Goal: Entertainment & Leisure: Consume media (video, audio)

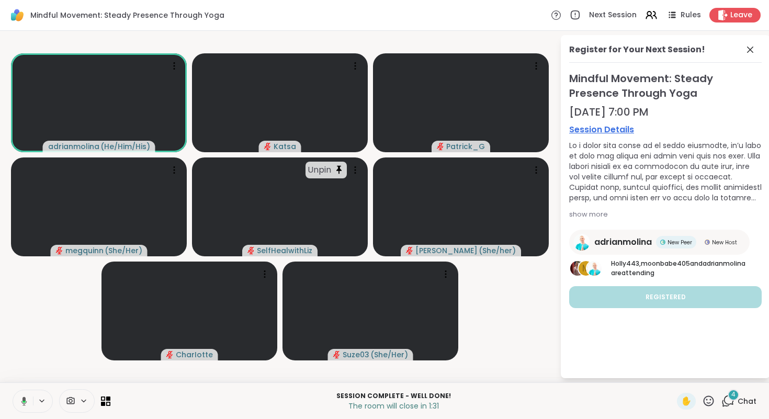
click at [735, 398] on span "4" at bounding box center [733, 394] width 4 height 9
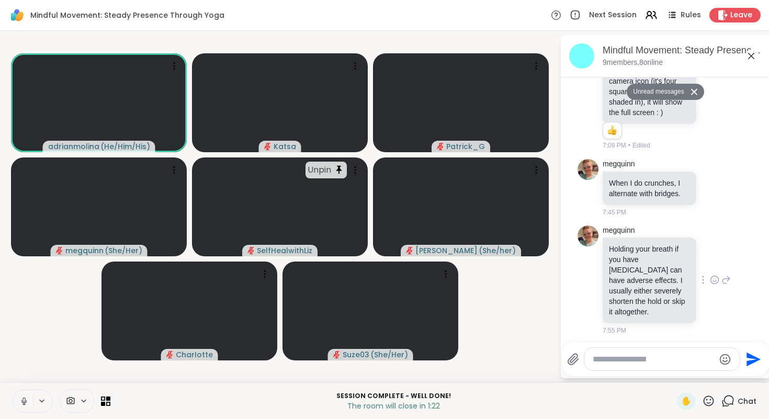
scroll to position [133, 0]
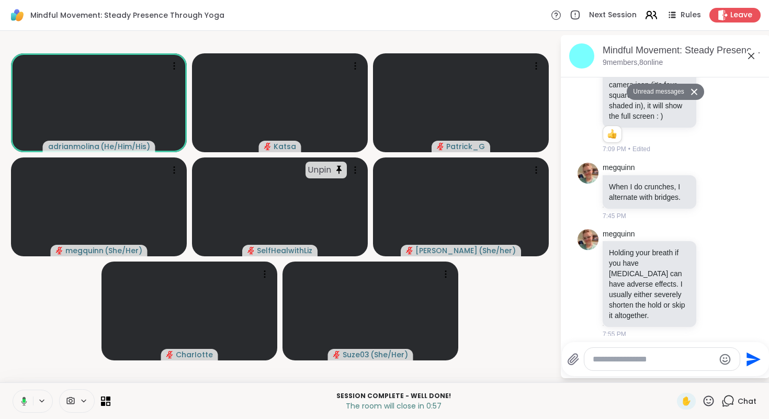
click at [651, 16] on icon at bounding box center [650, 14] width 13 height 13
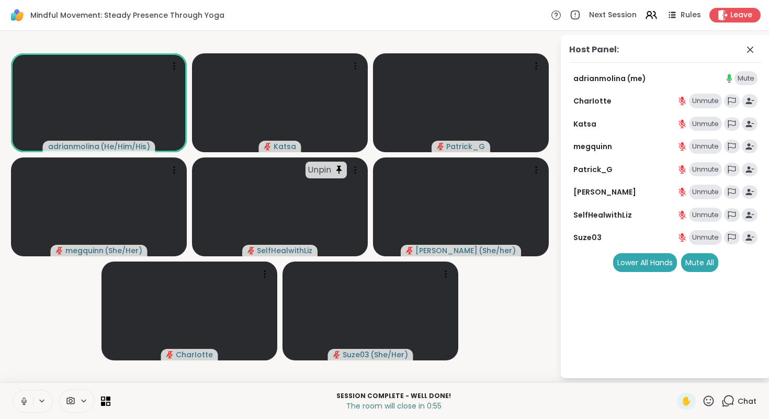
click at [701, 233] on div "Unmute" at bounding box center [705, 237] width 33 height 15
click at [701, 216] on div "Unmute" at bounding box center [705, 215] width 33 height 15
click at [701, 191] on div "Unmute" at bounding box center [705, 192] width 33 height 15
click at [699, 169] on div "Unmute" at bounding box center [705, 169] width 33 height 15
click at [700, 145] on div "Unmute" at bounding box center [705, 146] width 33 height 15
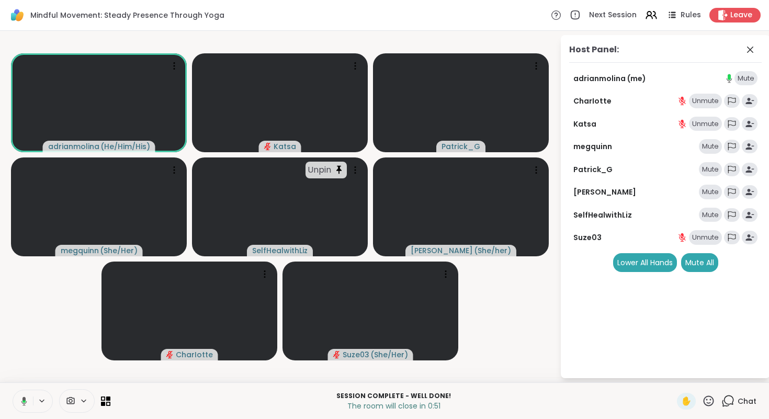
click at [702, 125] on div "Unmute" at bounding box center [705, 124] width 33 height 15
click at [702, 99] on div "Unmute" at bounding box center [705, 101] width 33 height 15
click at [705, 237] on div "Unmute" at bounding box center [705, 237] width 33 height 15
